Goal: Task Accomplishment & Management: Manage account settings

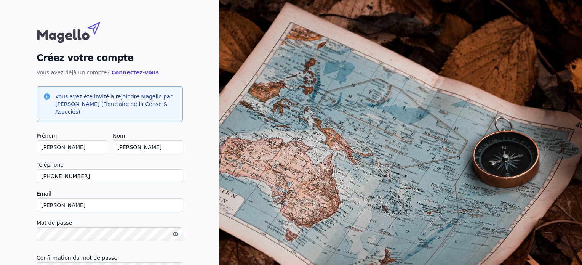
click at [78, 207] on input "marie" at bounding box center [110, 205] width 147 height 14
type input "mariearnaud.amp@gmail.com"
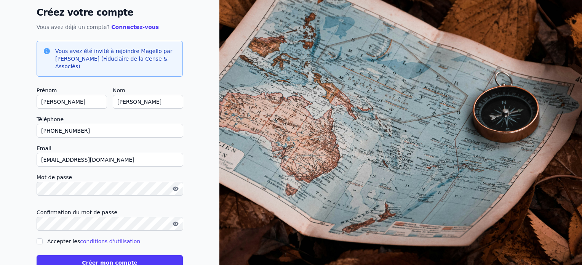
scroll to position [69, 0]
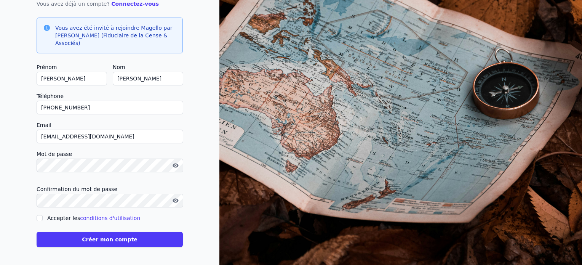
drag, startPoint x: 39, startPoint y: 216, endPoint x: 49, endPoint y: 223, distance: 11.5
click at [39, 216] on input "Accepter les conditions d'utilisation" at bounding box center [40, 218] width 6 height 6
checkbox input "true"
click at [93, 241] on button "Créer mon compte" at bounding box center [110, 239] width 146 height 15
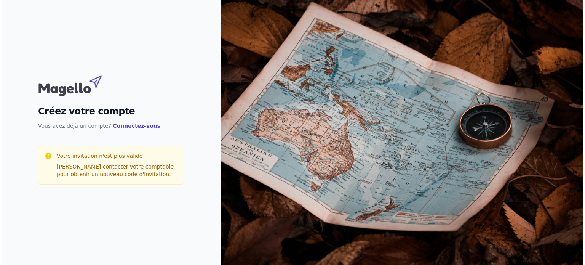
scroll to position [0, 0]
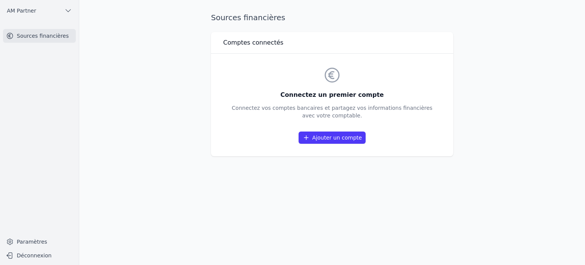
click at [340, 140] on link "Ajouter un compte" at bounding box center [332, 138] width 67 height 12
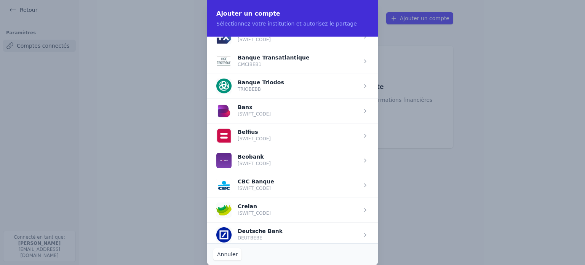
scroll to position [229, 0]
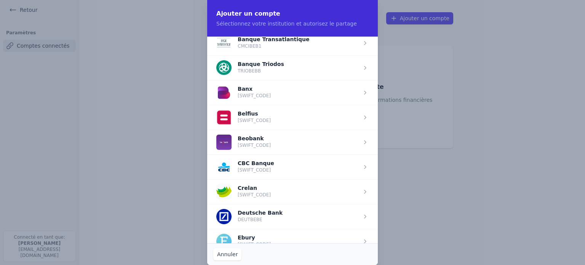
click at [297, 188] on span "button" at bounding box center [292, 191] width 171 height 25
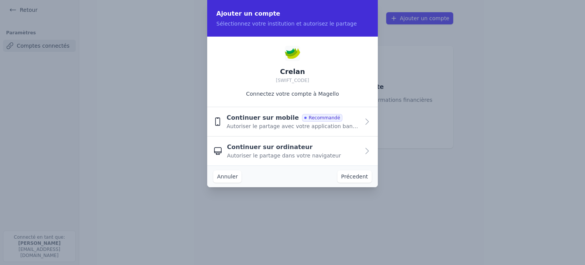
click at [289, 128] on span "Autoriser le partage avec votre application bancaire" at bounding box center [293, 126] width 133 height 8
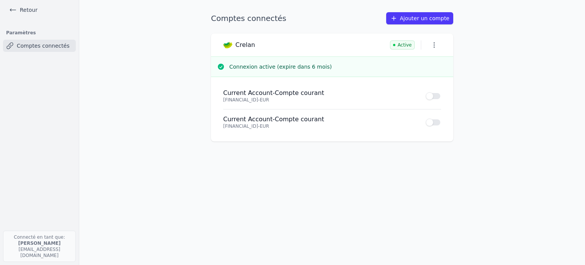
click at [439, 122] on button "Use setting" at bounding box center [433, 123] width 15 height 8
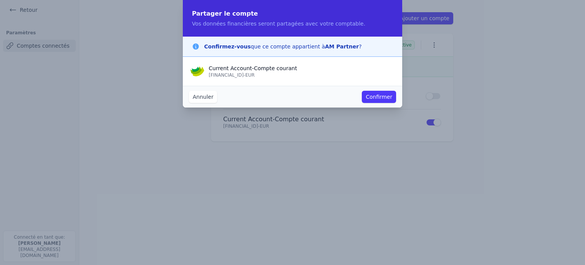
click at [386, 97] on button "Confirmer" at bounding box center [379, 97] width 34 height 12
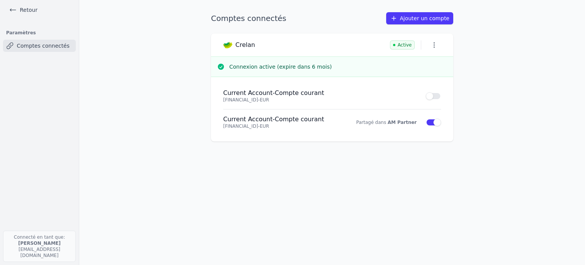
click at [436, 47] on icon "button" at bounding box center [435, 45] width 8 height 8
click at [529, 56] on div at bounding box center [292, 132] width 585 height 265
click at [27, 7] on link "Retour" at bounding box center [23, 10] width 34 height 11
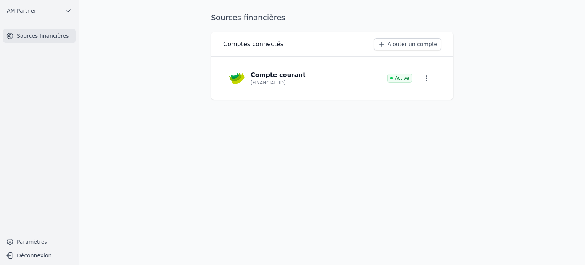
click at [70, 10] on icon "button" at bounding box center [68, 11] width 8 height 8
click at [68, 28] on span "AM Partner" at bounding box center [57, 28] width 29 height 8
click at [37, 256] on button "Déconnexion" at bounding box center [39, 255] width 73 height 12
